Goal: Book appointment/travel/reservation

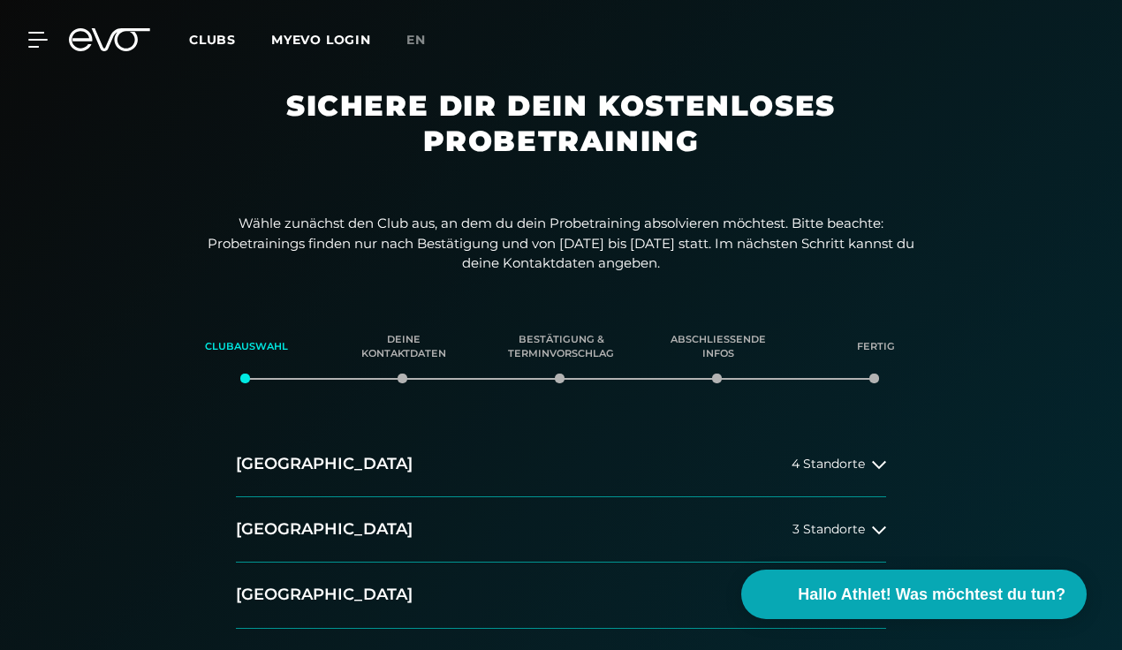
click at [337, 542] on button "[GEOGRAPHIC_DATA] 3 Standorte" at bounding box center [561, 529] width 650 height 65
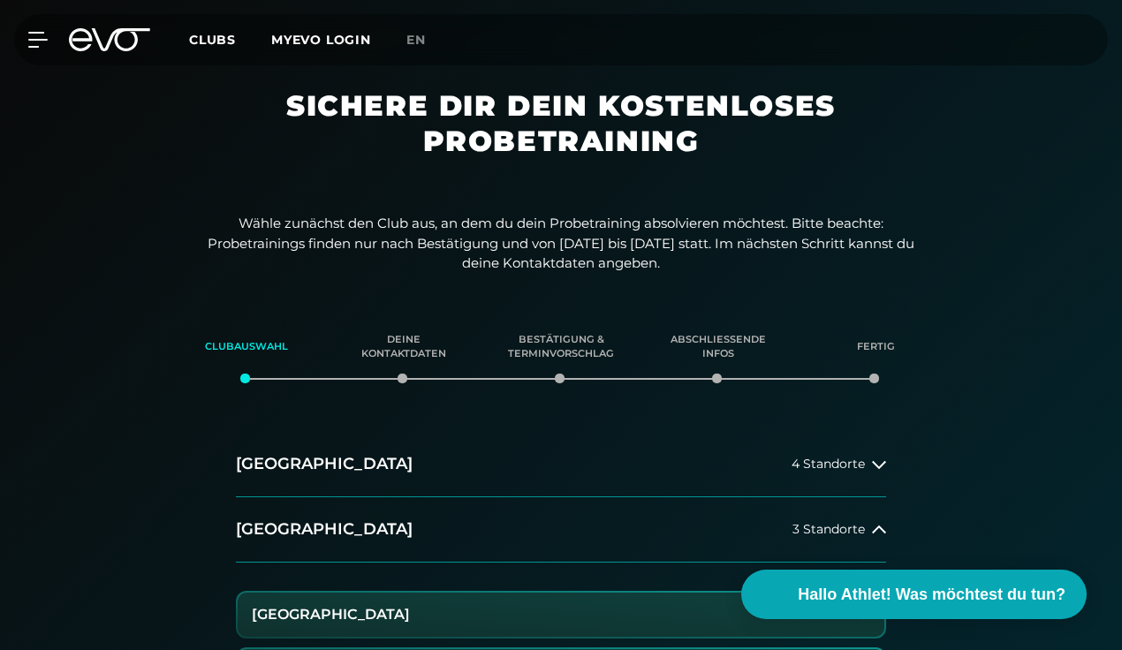
scroll to position [177, 0]
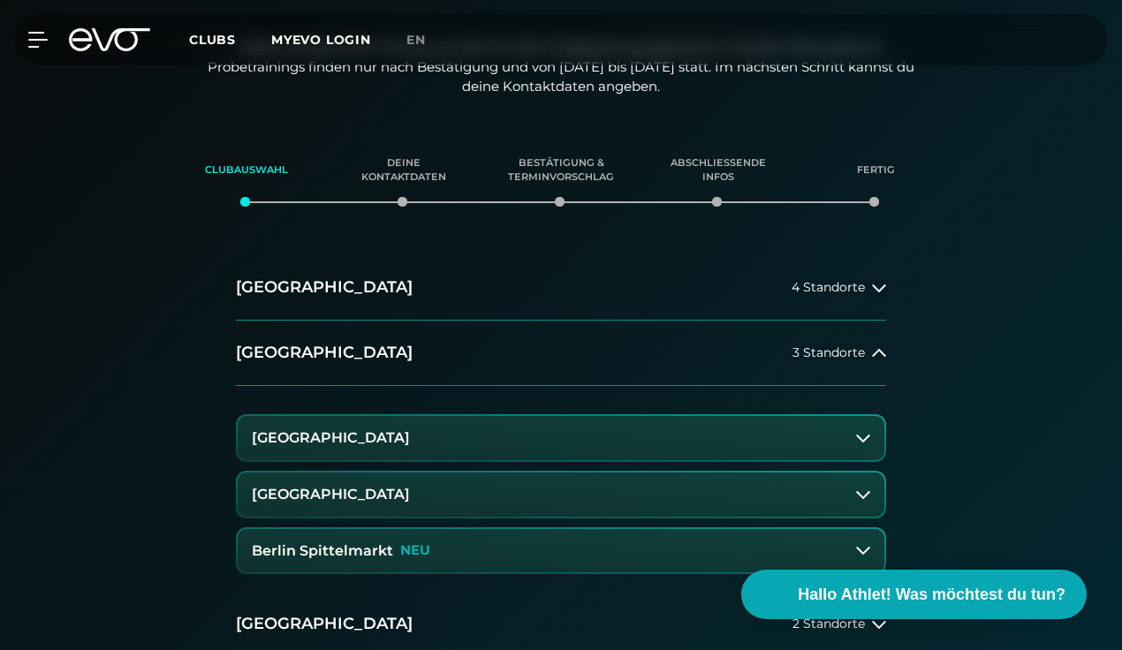
click at [447, 496] on button "[GEOGRAPHIC_DATA]" at bounding box center [561, 495] width 647 height 44
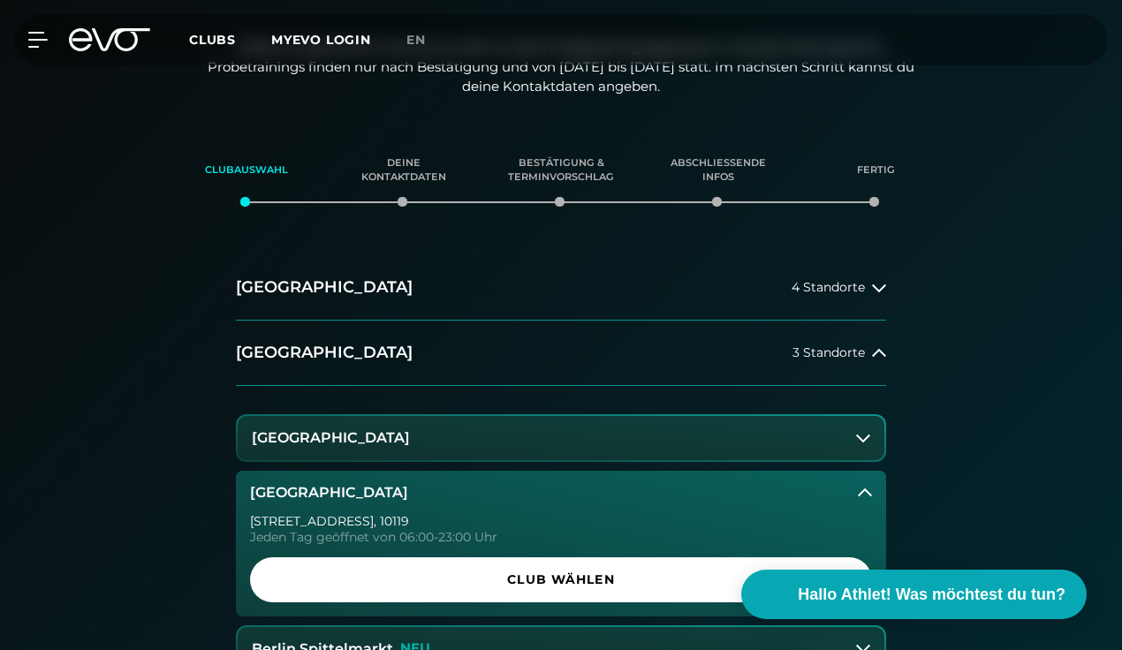
scroll to position [442, 0]
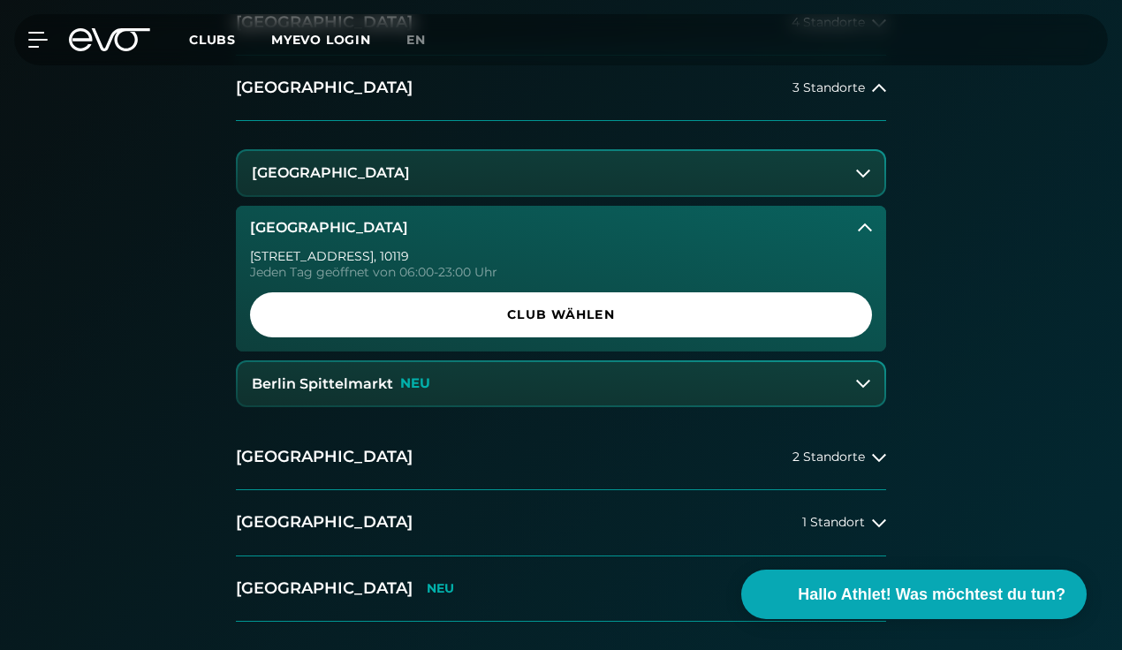
click at [459, 322] on span "Club wählen" at bounding box center [560, 315] width 579 height 19
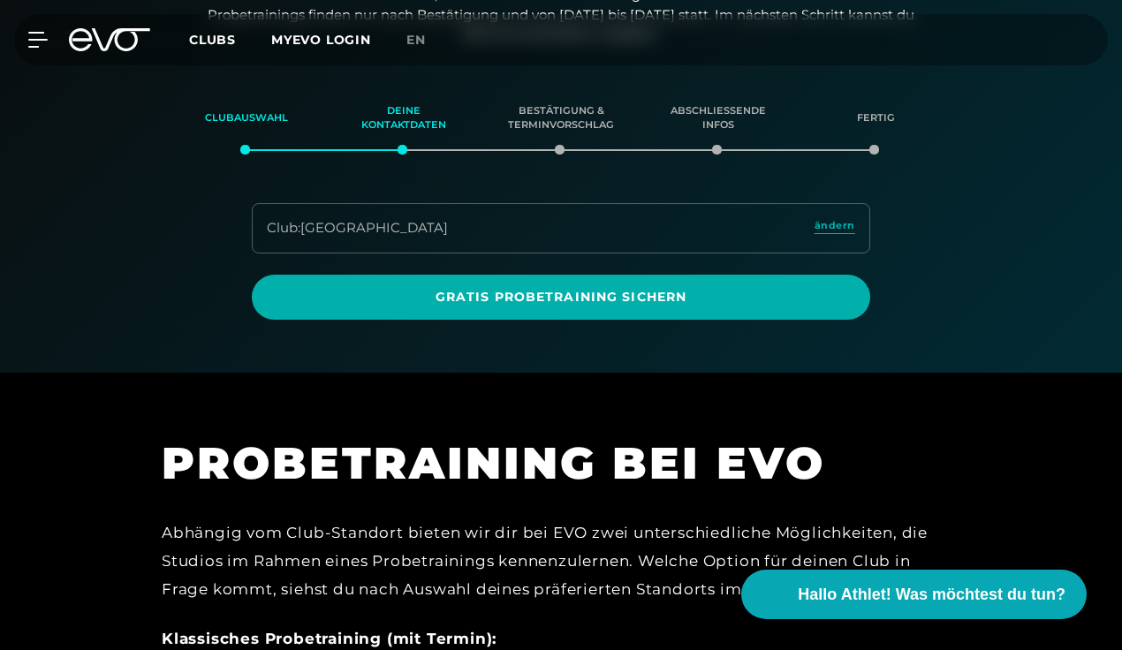
scroll to position [225, 0]
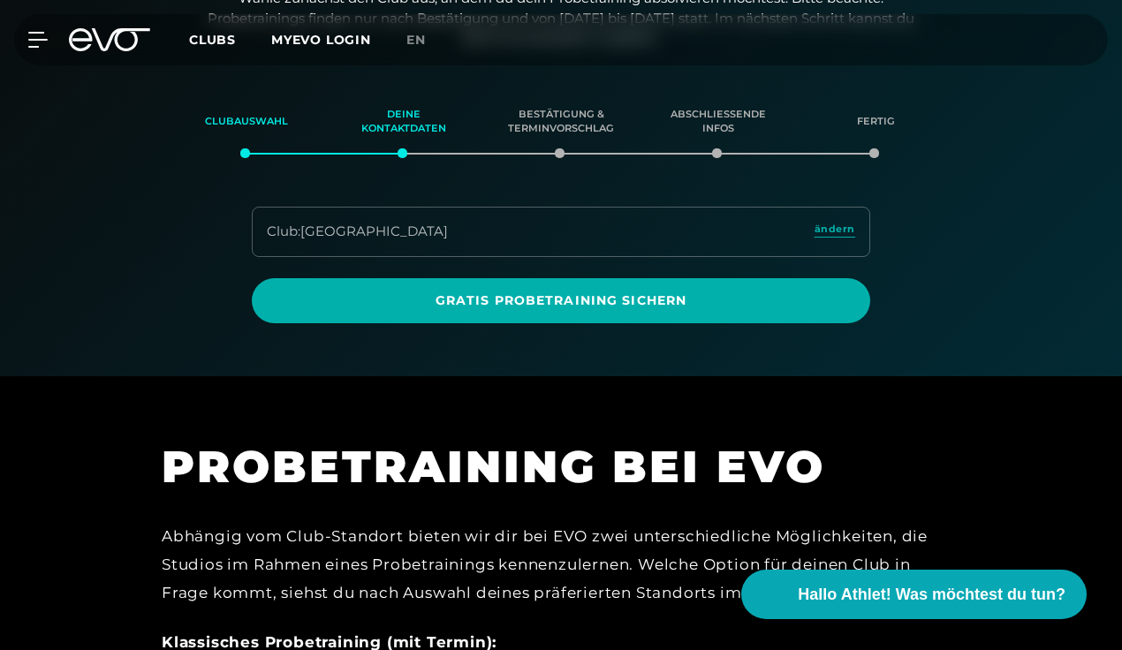
click at [463, 299] on span "Gratis Probetraining sichern" at bounding box center [561, 300] width 576 height 19
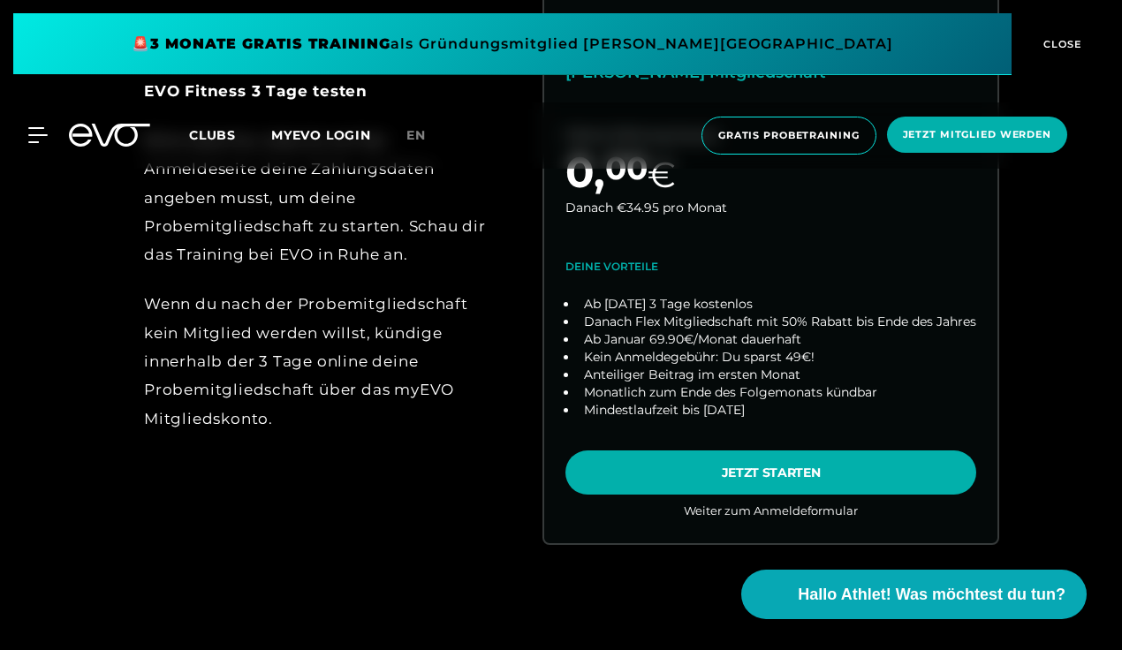
scroll to position [883, 0]
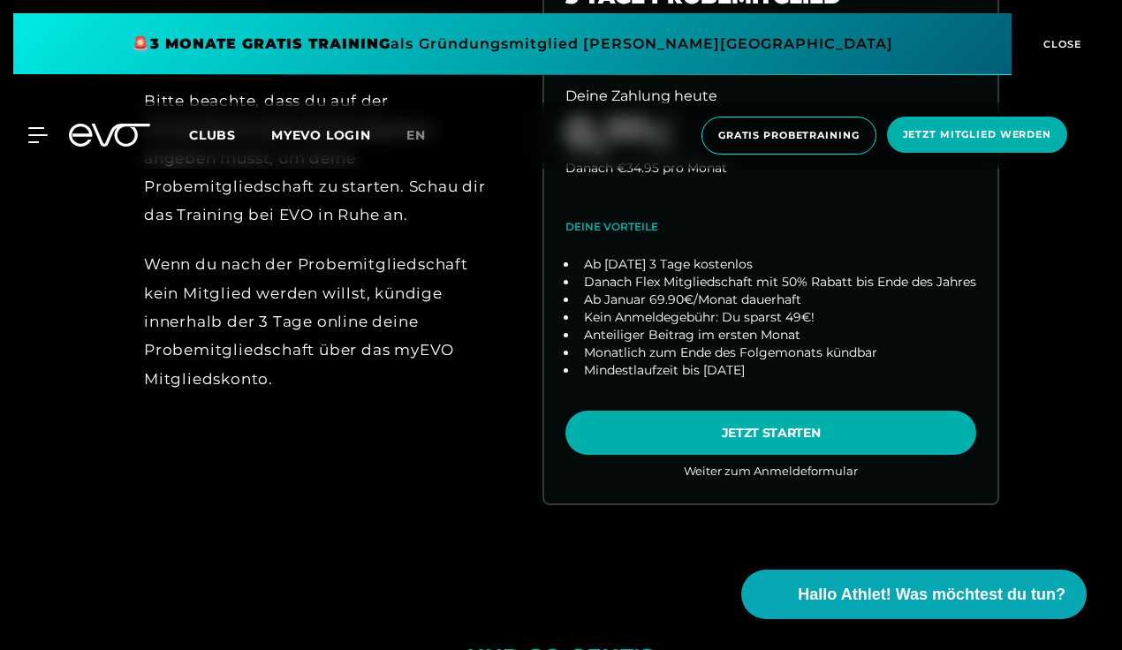
click at [706, 441] on link "choose plan" at bounding box center [770, 215] width 453 height 577
click at [887, 598] on span "Hallo Athlet! Was möchtest du tun?" at bounding box center [932, 595] width 268 height 24
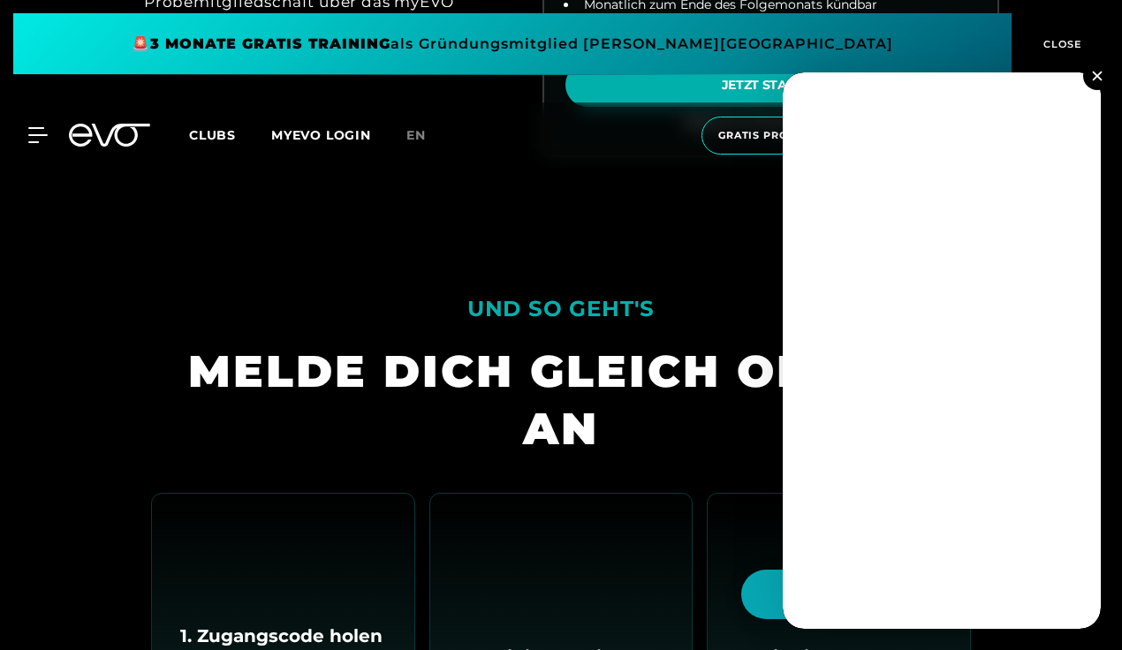
scroll to position [1237, 0]
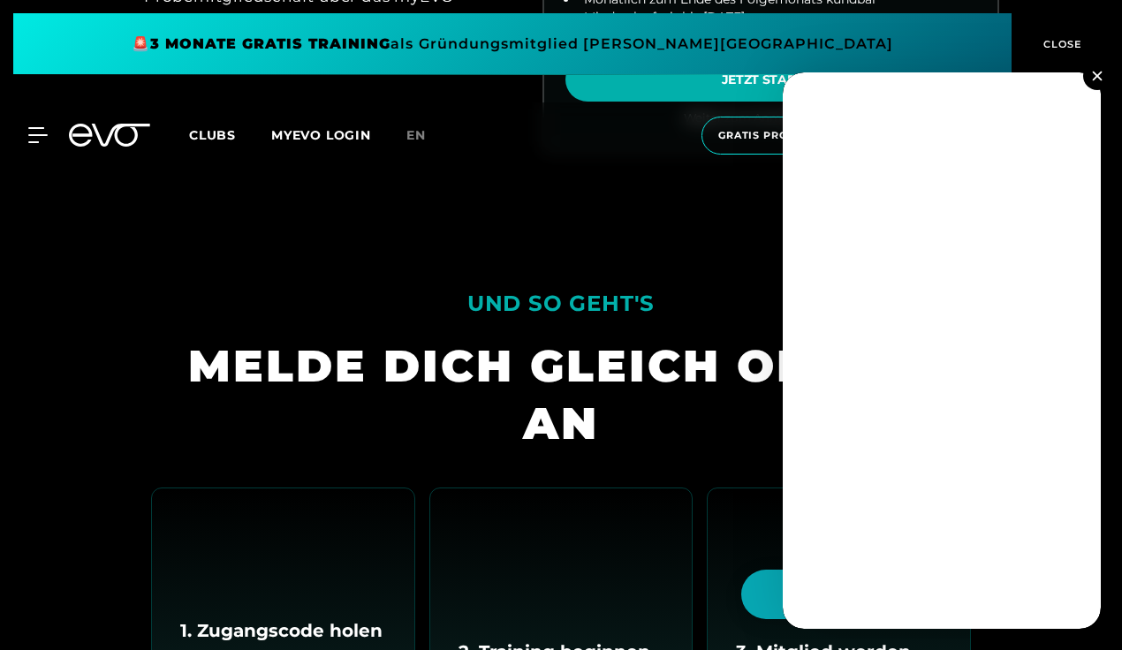
click at [1102, 72] on button at bounding box center [1097, 76] width 28 height 28
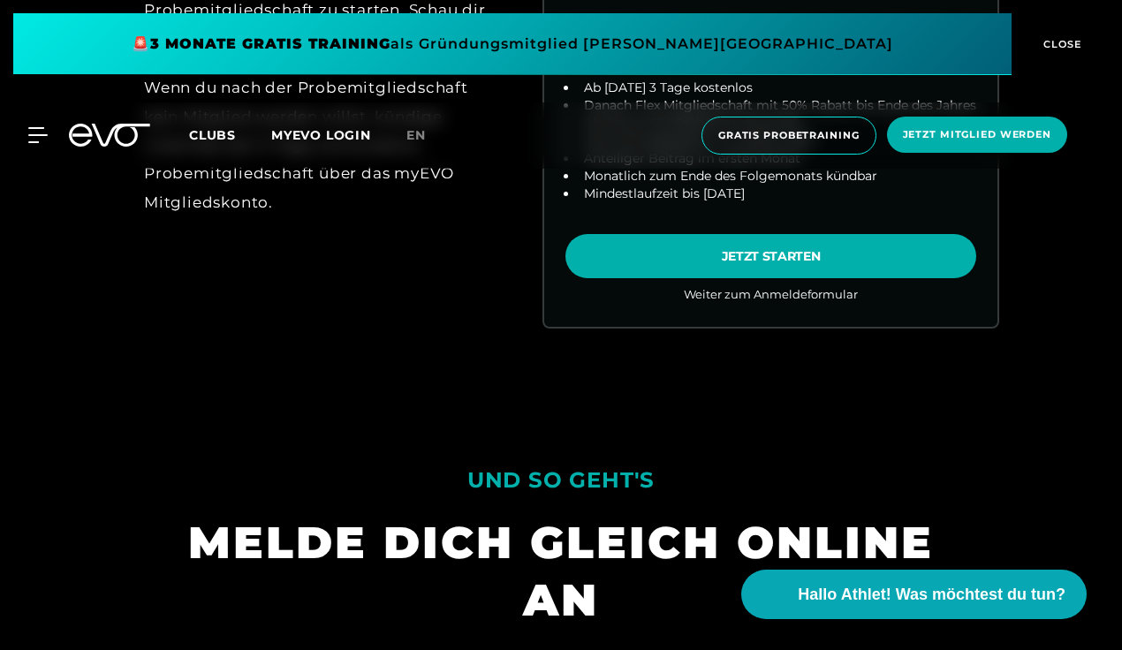
scroll to position [795, 0]
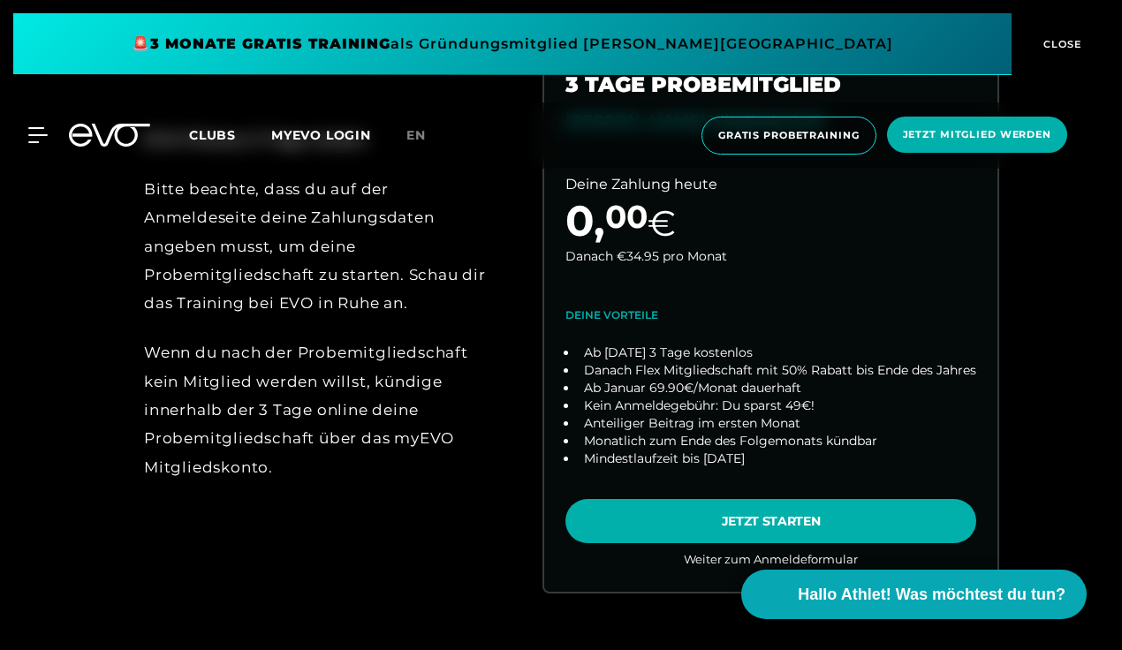
click at [815, 520] on link "choose plan" at bounding box center [770, 303] width 453 height 577
